Goal: Information Seeking & Learning: Learn about a topic

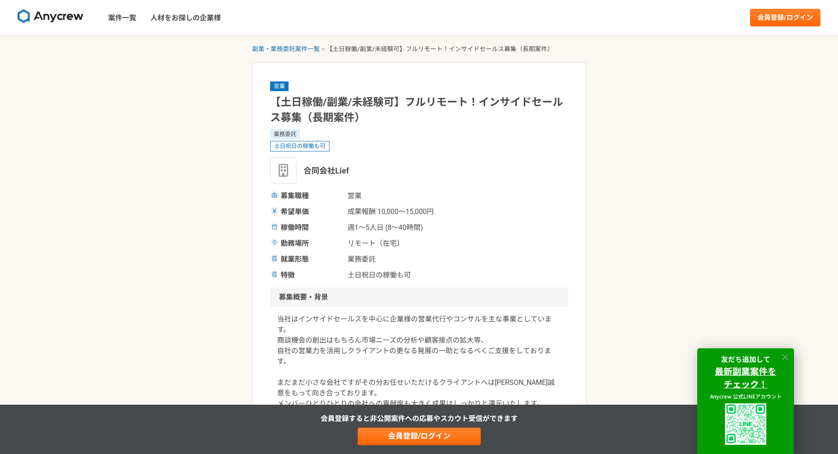
click at [786, 357] on icon at bounding box center [785, 357] width 6 height 6
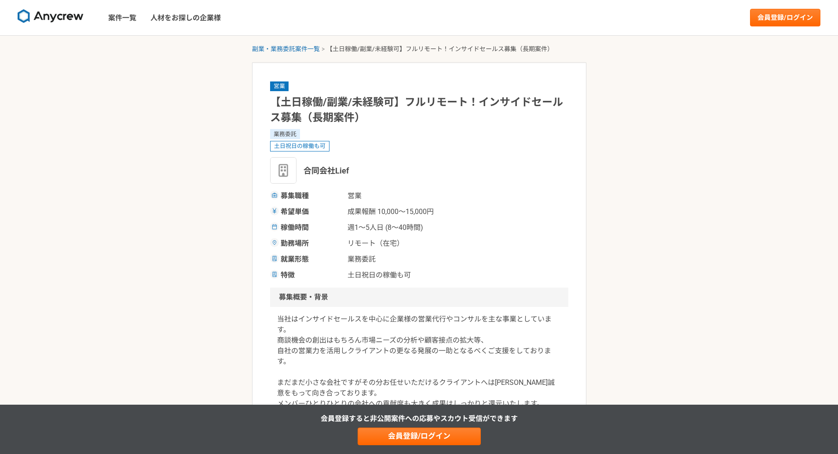
click at [310, 171] on span "合同会社Lief" at bounding box center [326, 171] width 45 height 12
drag, startPoint x: 305, startPoint y: 169, endPoint x: 381, endPoint y: 168, distance: 76.2
click at [381, 168] on div "合同会社Lief" at bounding box center [419, 170] width 298 height 26
copy span "合同会社Lief"
click at [399, 244] on span "リモート（在宅）" at bounding box center [392, 243] width 88 height 11
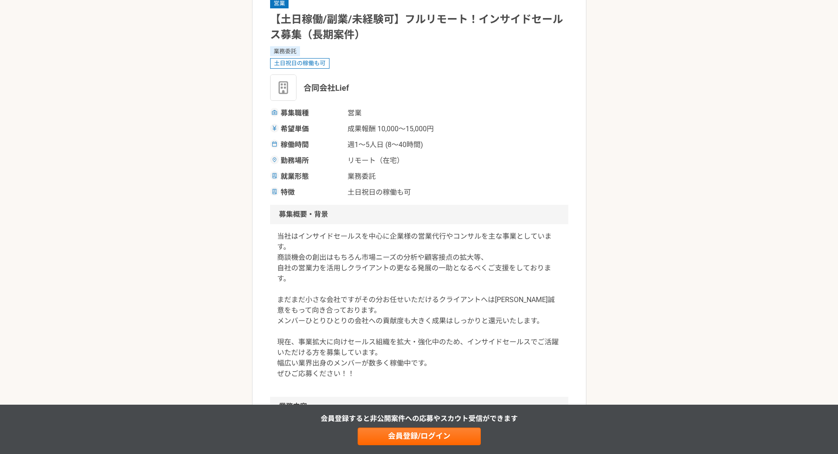
scroll to position [83, 0]
drag, startPoint x: 298, startPoint y: 235, endPoint x: 359, endPoint y: 239, distance: 60.9
click at [359, 239] on p "当社はインサイドセールスを中心に企業様の営業代行やコンサルを主な事業としています。 商談機会の創出はもちろん市場ニーズの分析や顧客接点の拡大等、 自社の営業力…" at bounding box center [419, 305] width 284 height 148
copy p "インサイドセールス"
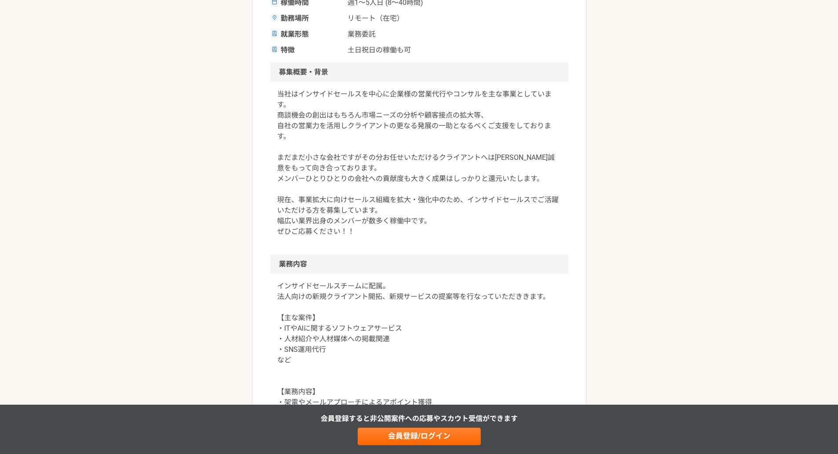
scroll to position [226, 0]
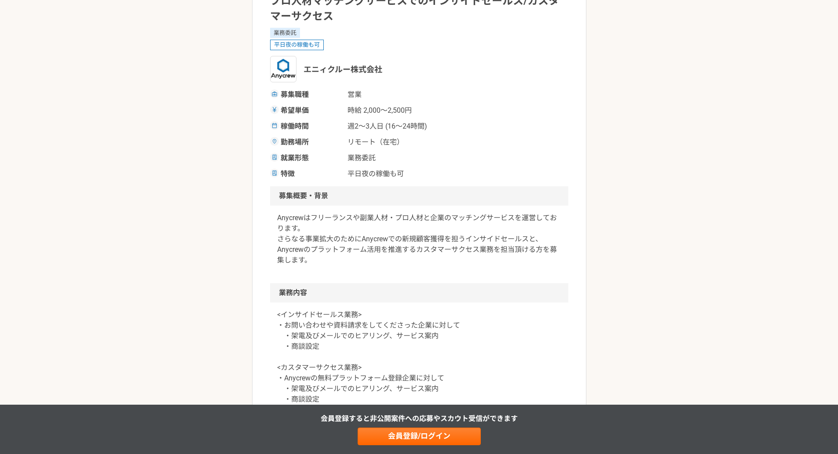
scroll to position [102, 0]
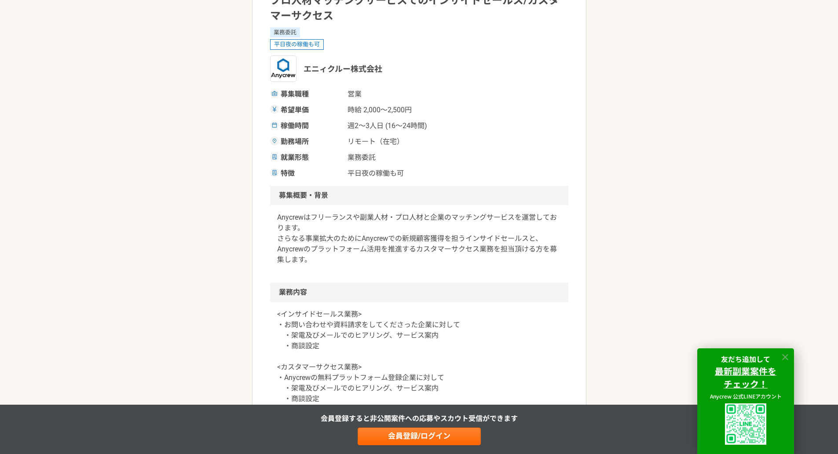
click at [785, 357] on icon at bounding box center [786, 357] width 10 height 10
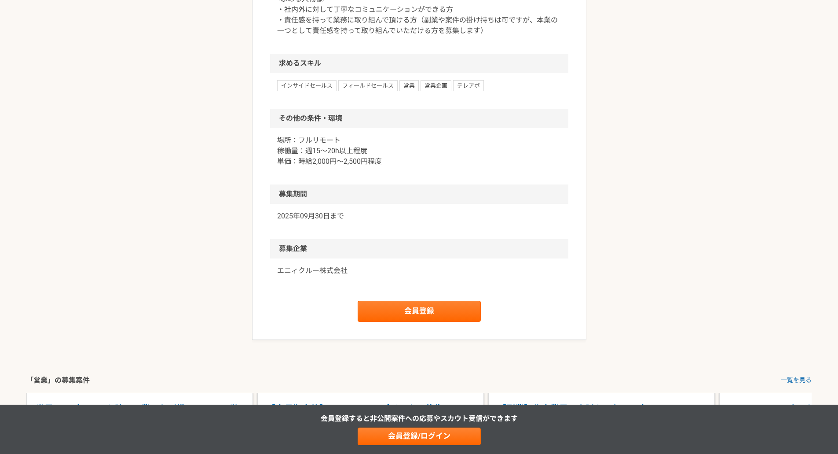
scroll to position [778, 0]
